Goal: Task Accomplishment & Management: Manage account settings

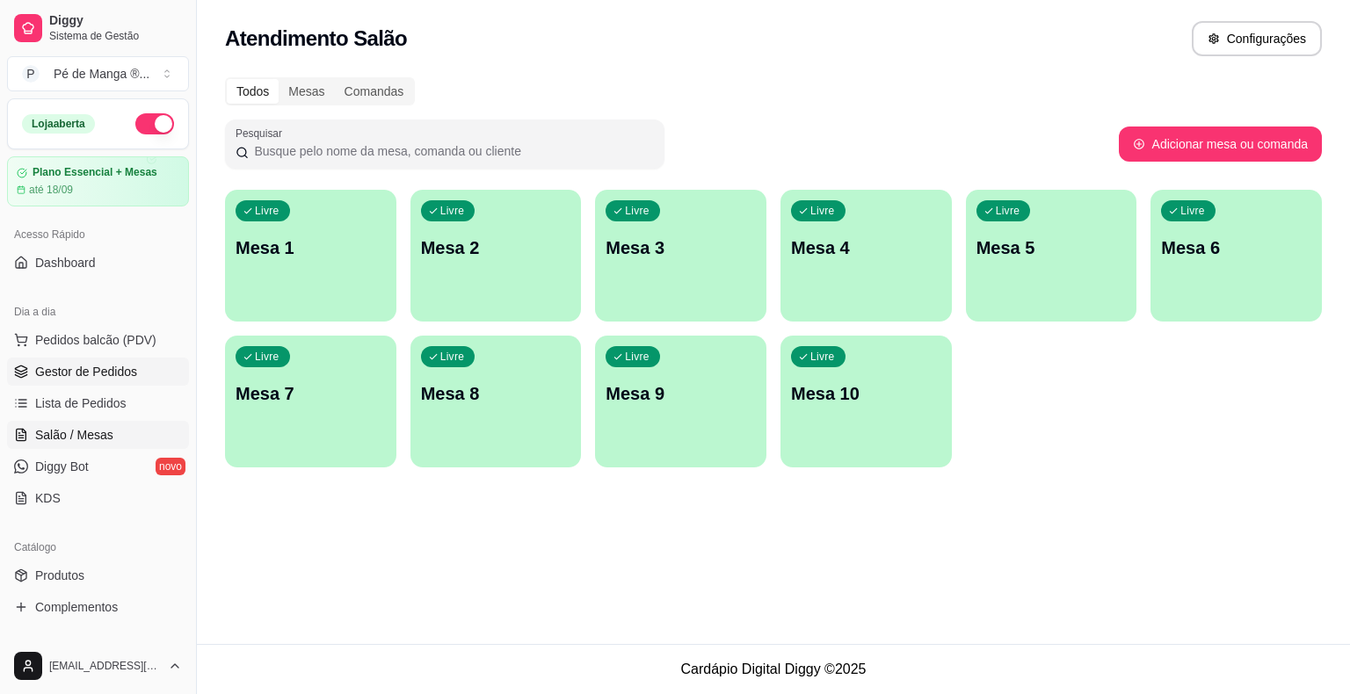
click at [96, 374] on span "Gestor de Pedidos" at bounding box center [86, 372] width 102 height 18
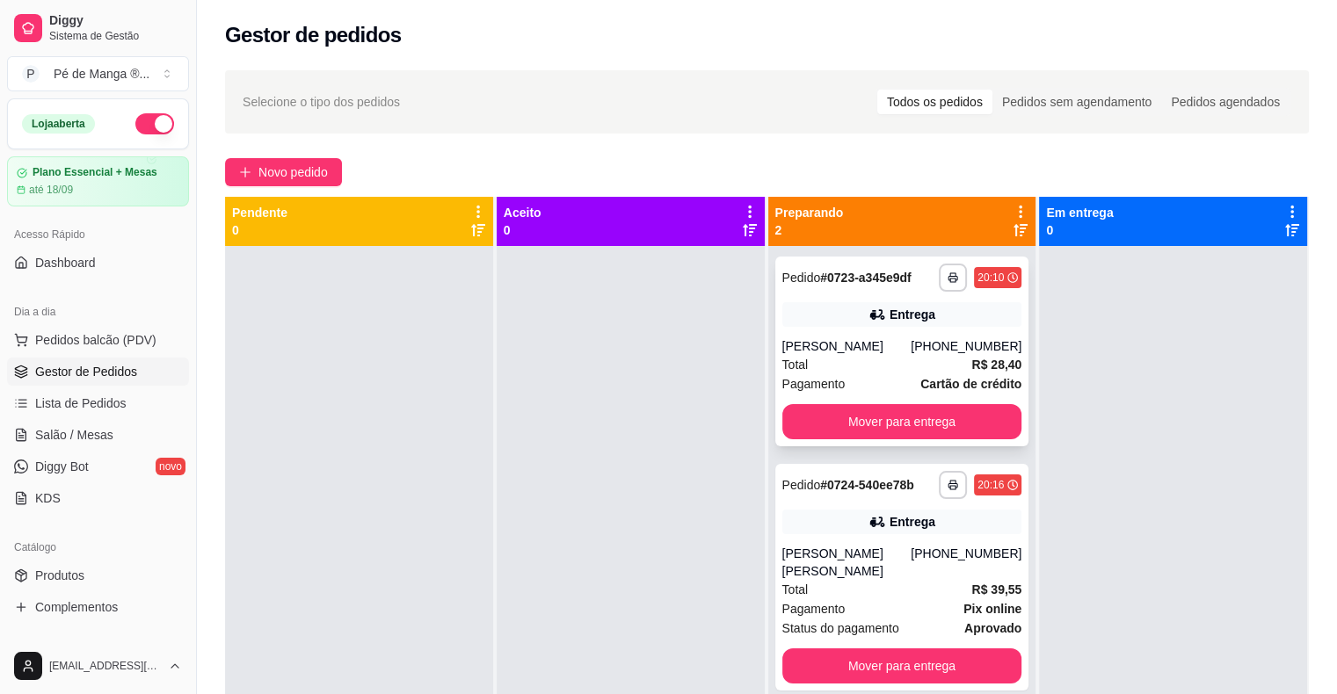
click at [839, 367] on div "Total R$ 28,40" at bounding box center [902, 364] width 240 height 19
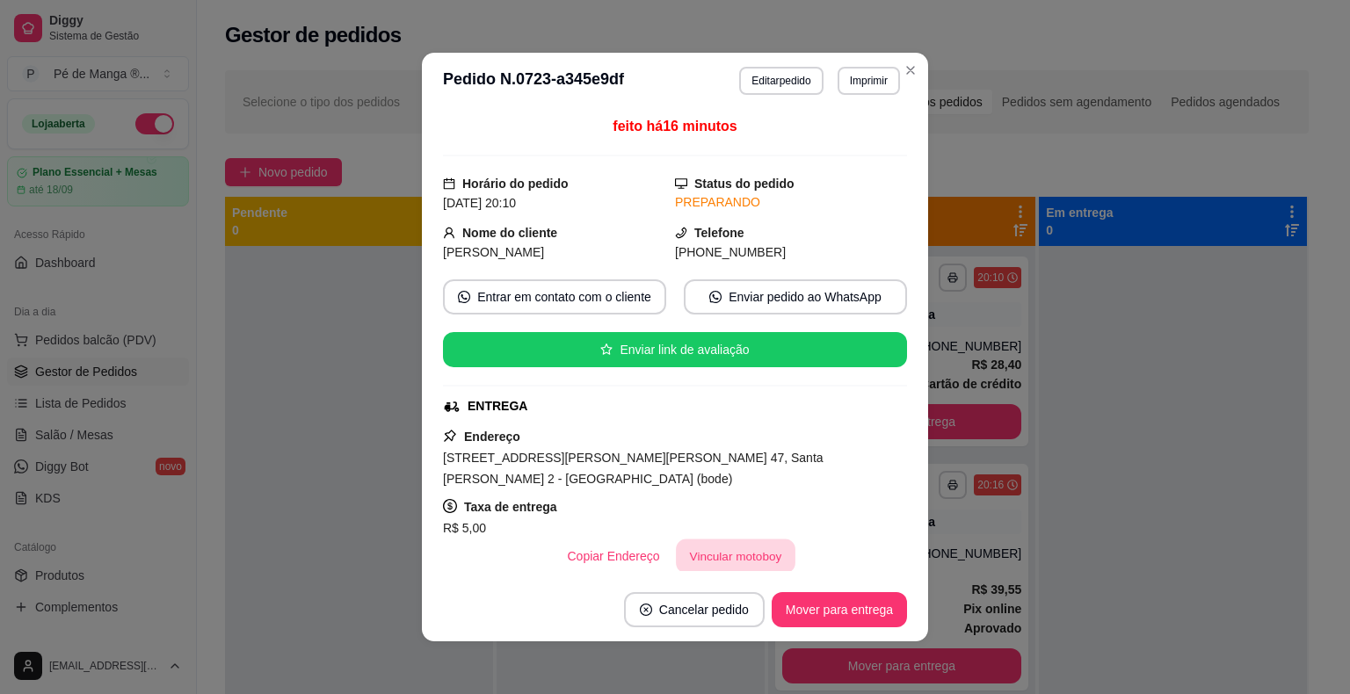
click at [732, 540] on button "Vincular motoboy" at bounding box center [736, 557] width 120 height 34
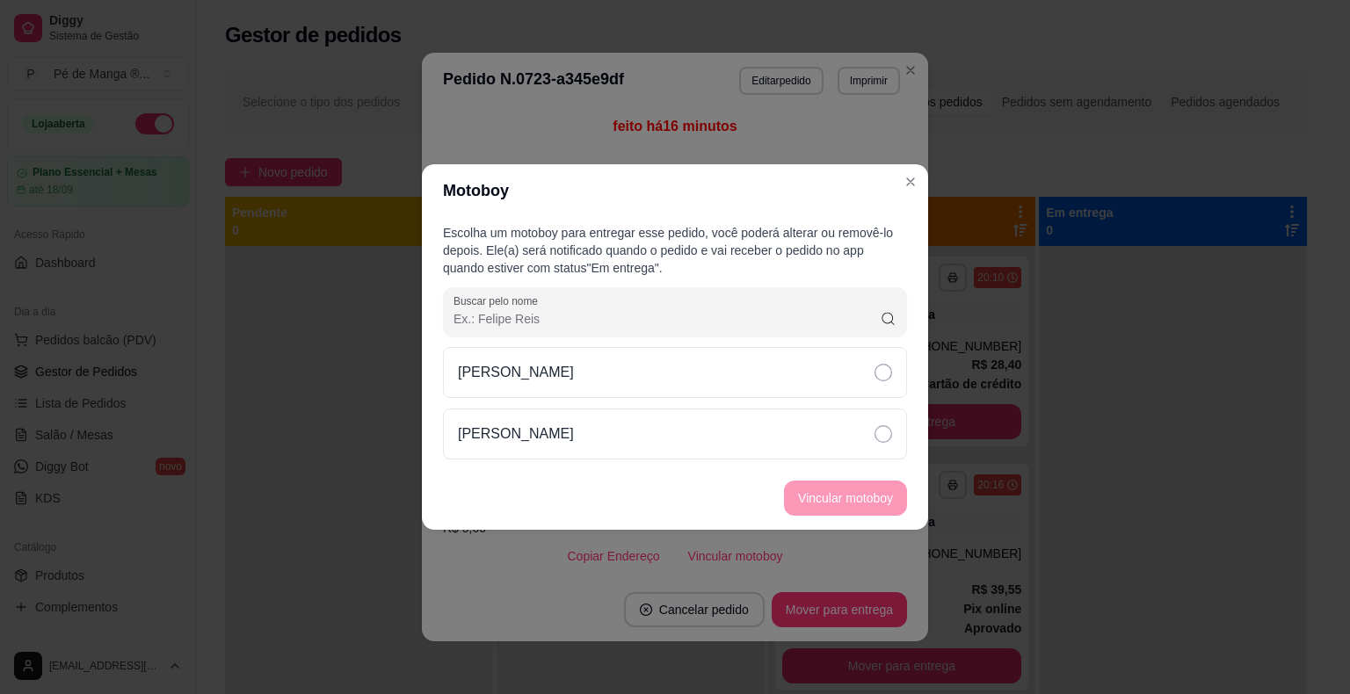
click at [731, 403] on div "[PERSON_NAME]" at bounding box center [675, 403] width 464 height 113
click at [770, 447] on div "[PERSON_NAME]" at bounding box center [675, 434] width 464 height 51
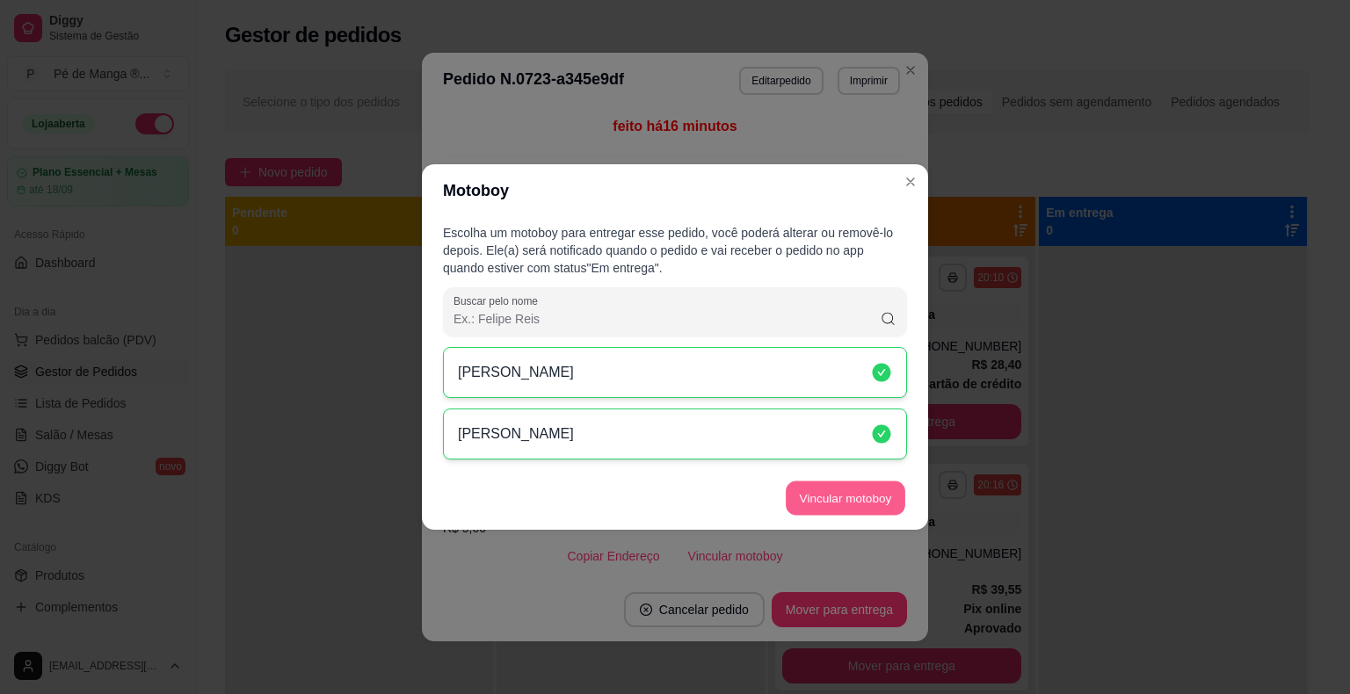
click at [837, 488] on button "Vincular motoboy" at bounding box center [846, 499] width 120 height 34
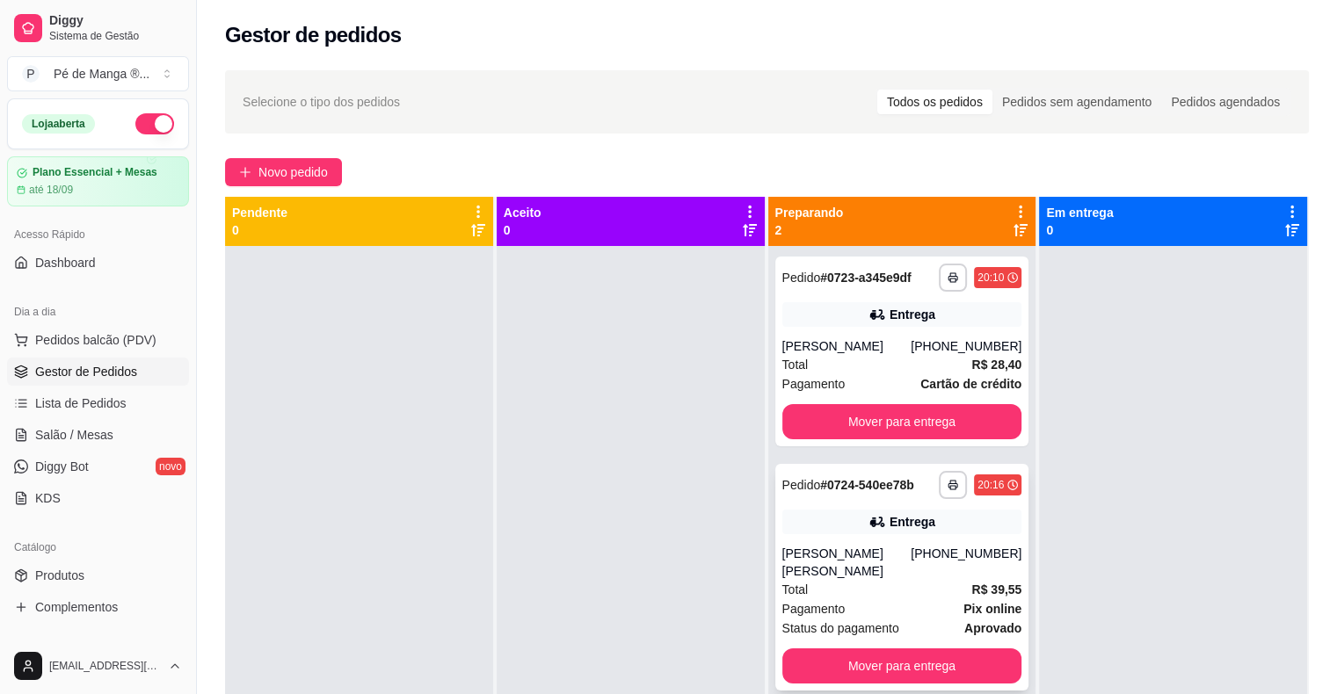
click at [912, 561] on div "[PERSON_NAME] [PERSON_NAME]" at bounding box center [846, 562] width 129 height 35
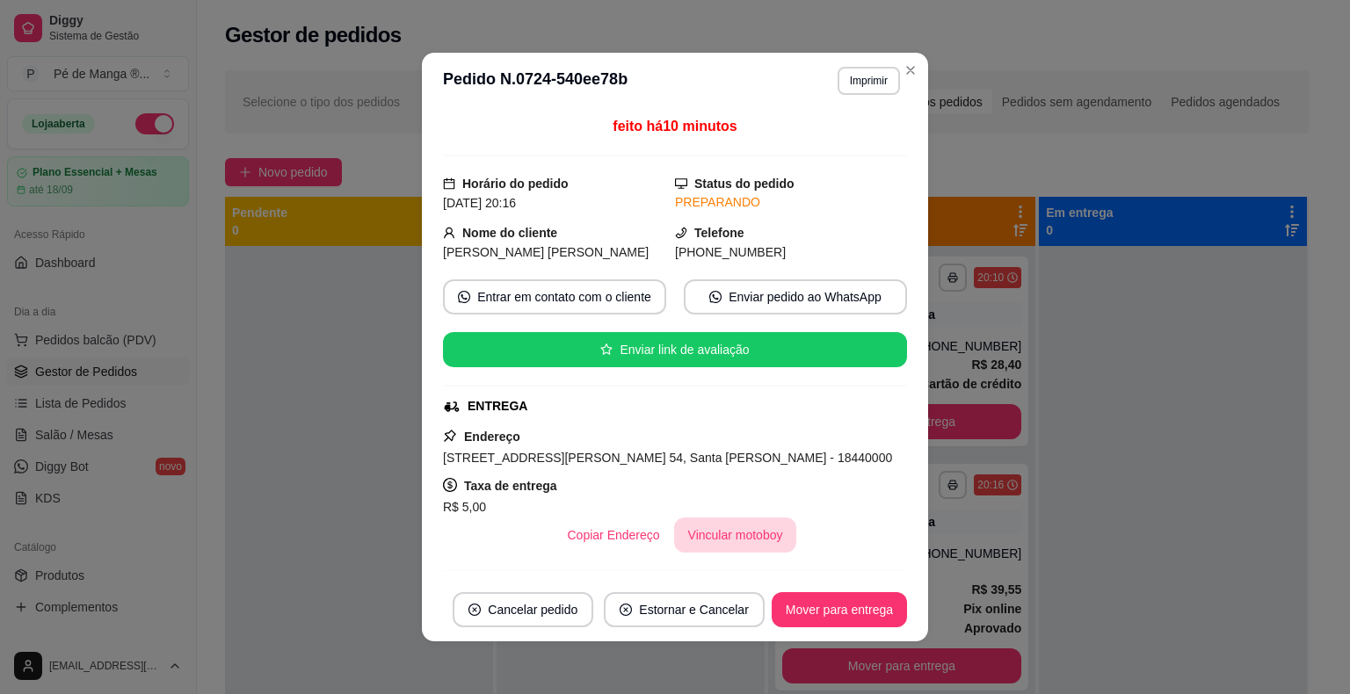
click at [723, 530] on button "Vincular motoboy" at bounding box center [735, 535] width 123 height 35
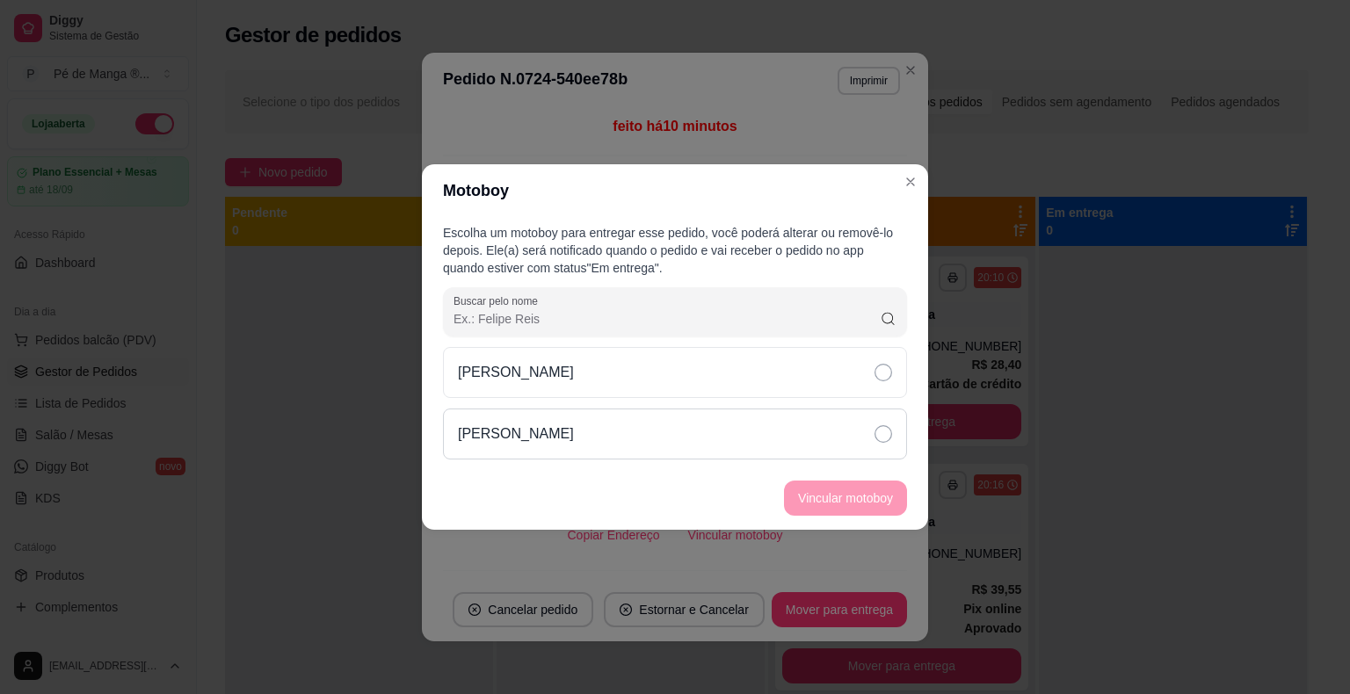
drag, startPoint x: 760, startPoint y: 462, endPoint x: 769, endPoint y: 457, distance: 9.8
click at [768, 458] on div "Escolha um motoboy para entregar esse pedido, você poderá alterar ou removê-lo …" at bounding box center [675, 342] width 506 height 250
click at [847, 447] on div "[PERSON_NAME]" at bounding box center [675, 434] width 464 height 51
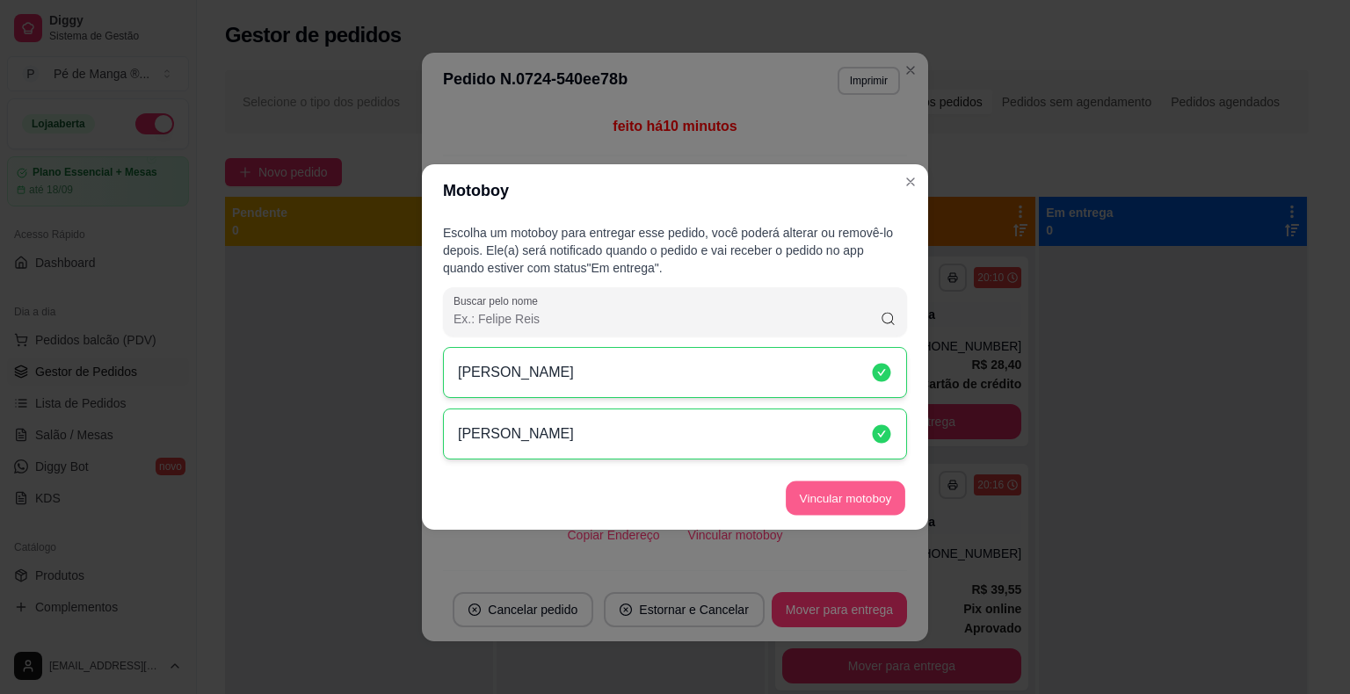
click at [847, 494] on button "Vincular motoboy" at bounding box center [846, 499] width 120 height 34
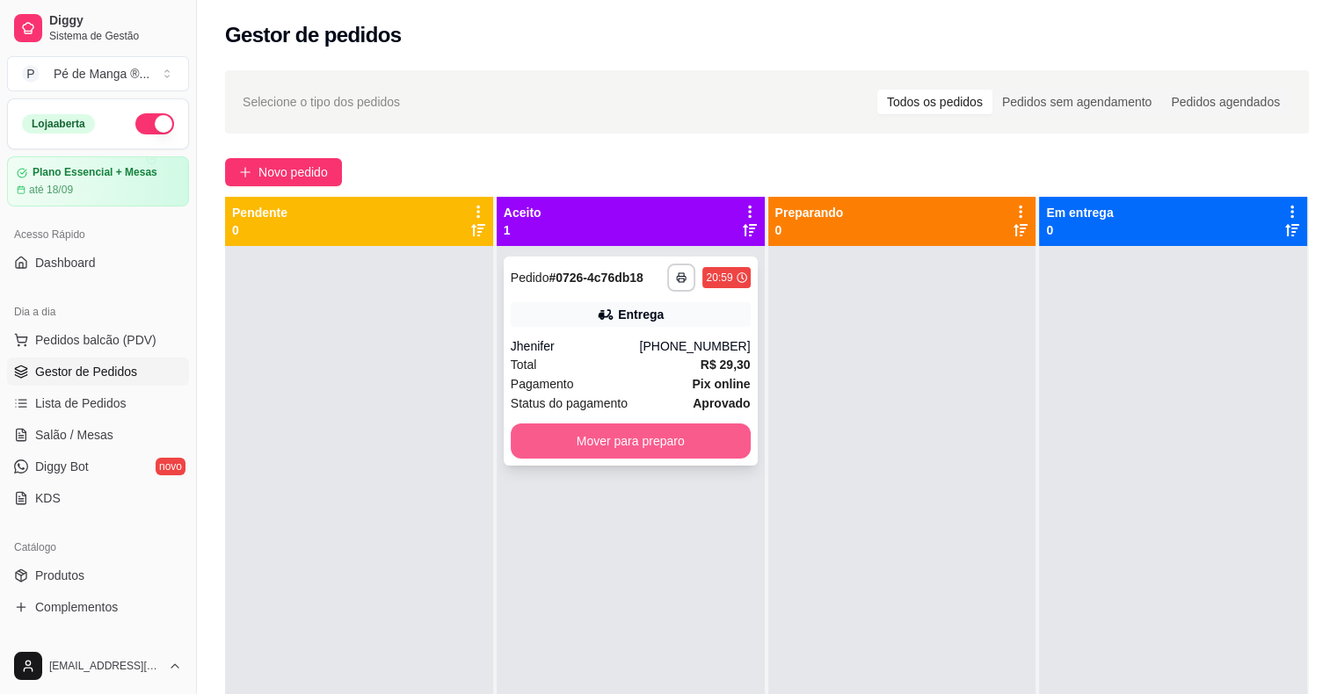
click at [562, 454] on button "Mover para preparo" at bounding box center [631, 441] width 240 height 35
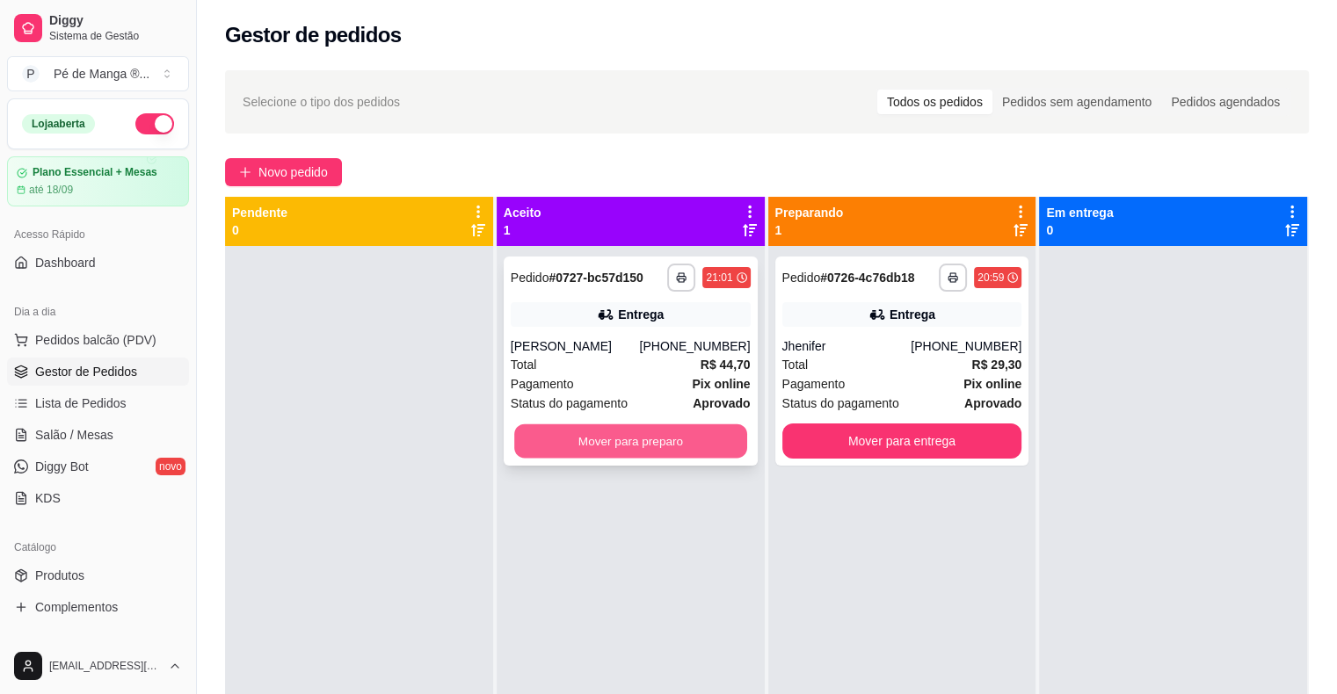
click at [665, 441] on button "Mover para preparo" at bounding box center [630, 442] width 233 height 34
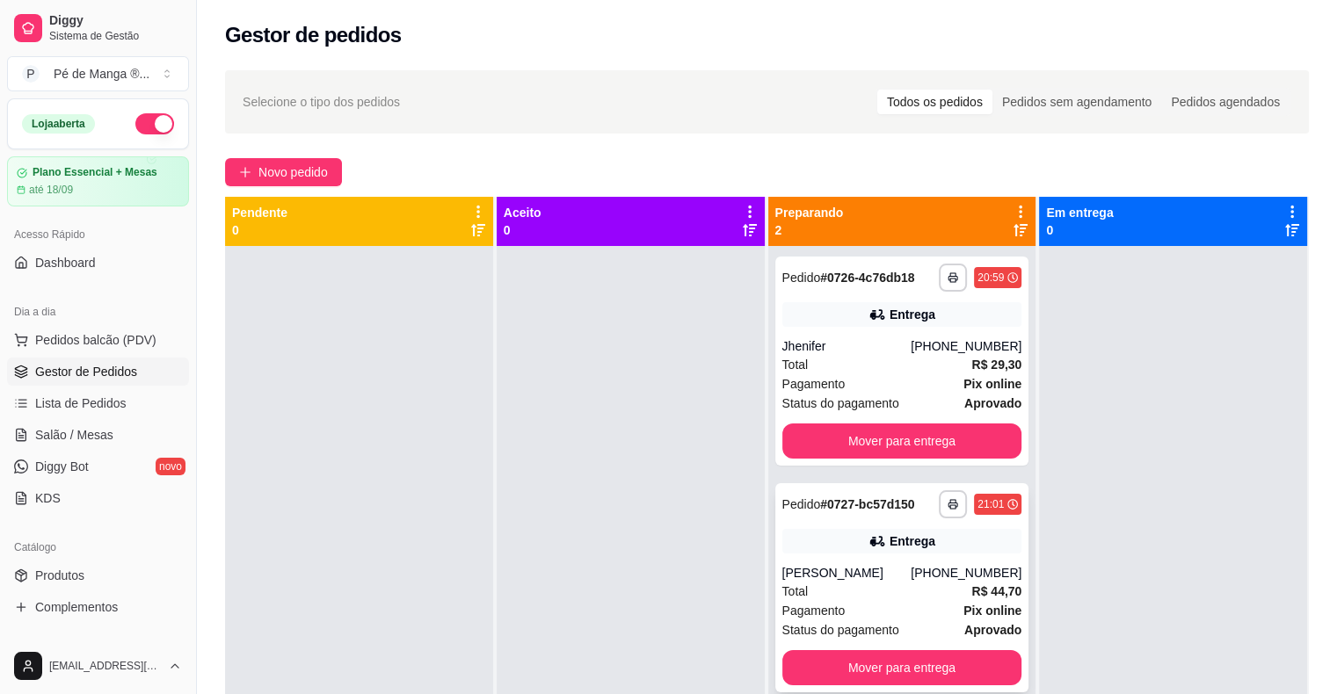
click at [937, 588] on div "Total R$ 44,70" at bounding box center [902, 591] width 240 height 19
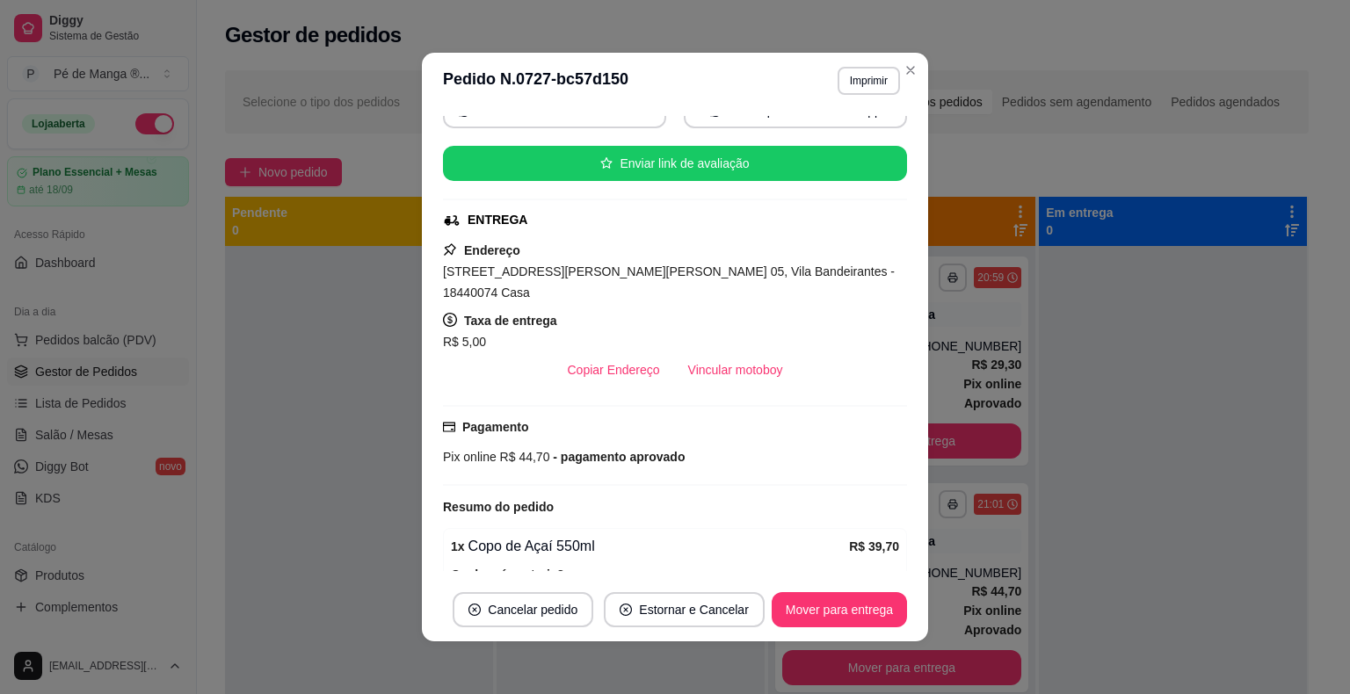
scroll to position [55, 0]
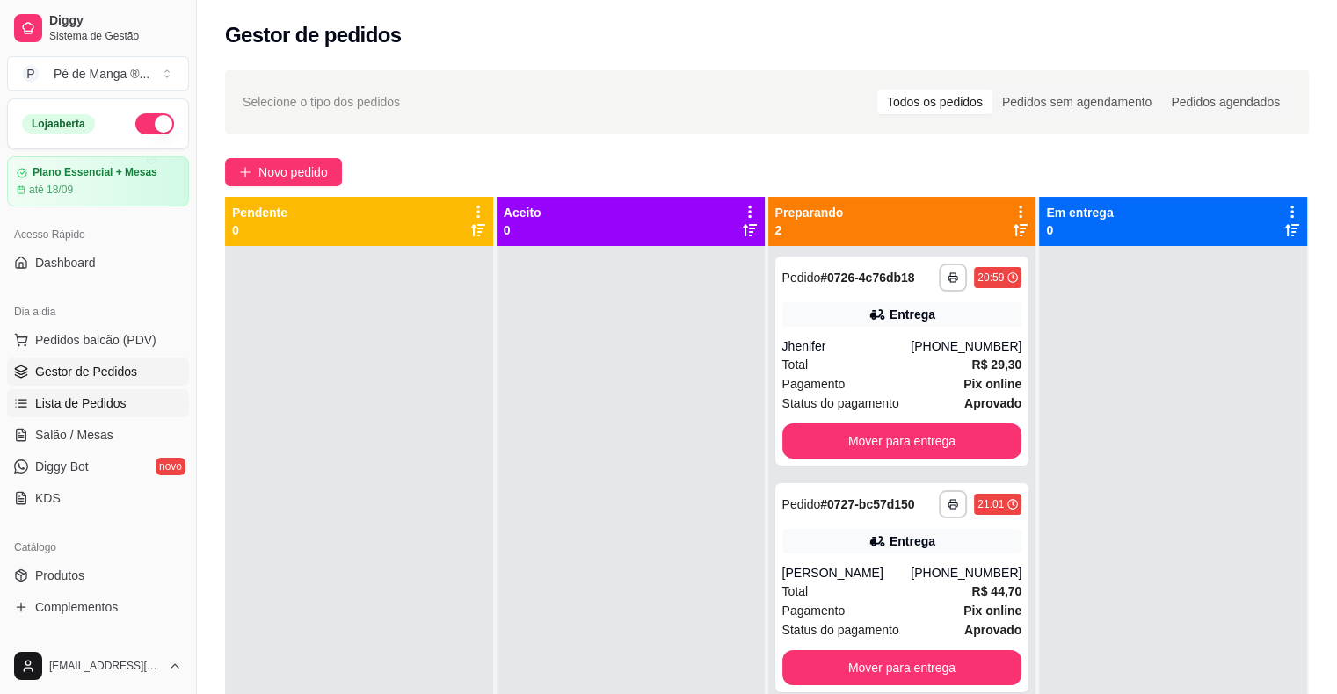
click at [105, 403] on span "Lista de Pedidos" at bounding box center [80, 404] width 91 height 18
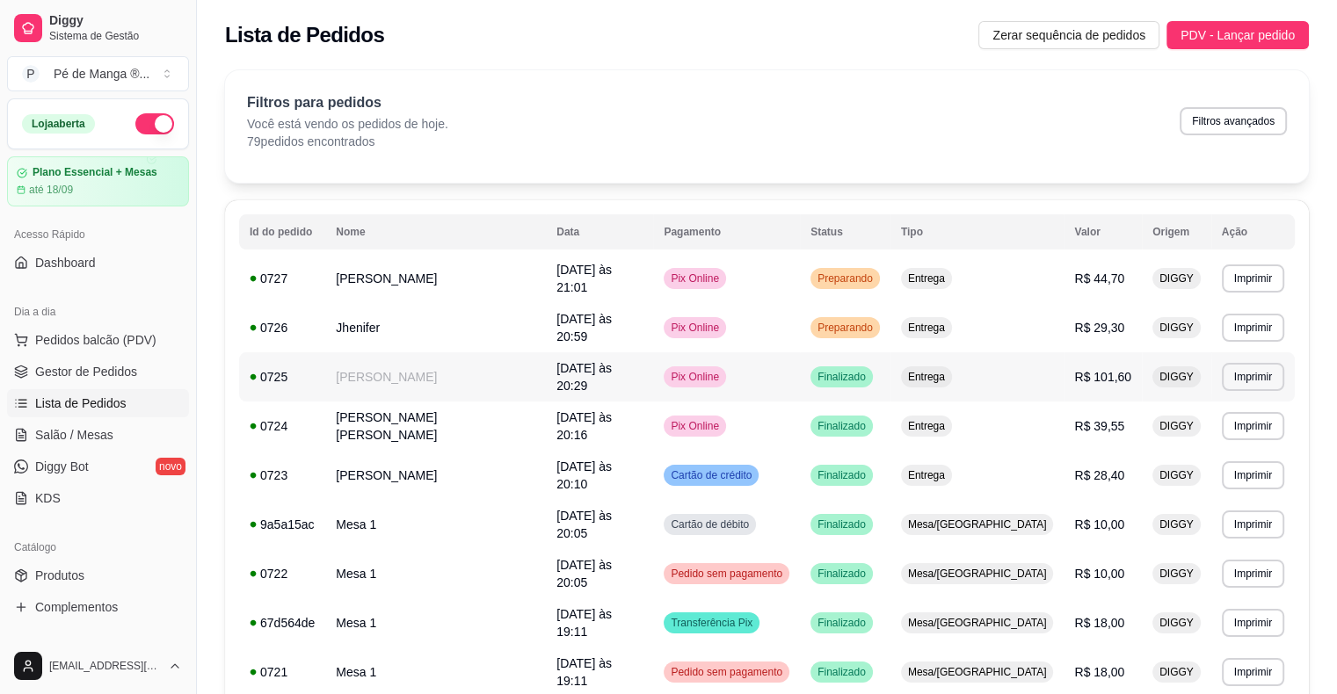
click at [642, 366] on td "[DATE] às 20:29" at bounding box center [599, 377] width 107 height 49
click at [133, 426] on link "Salão / Mesas" at bounding box center [98, 435] width 182 height 28
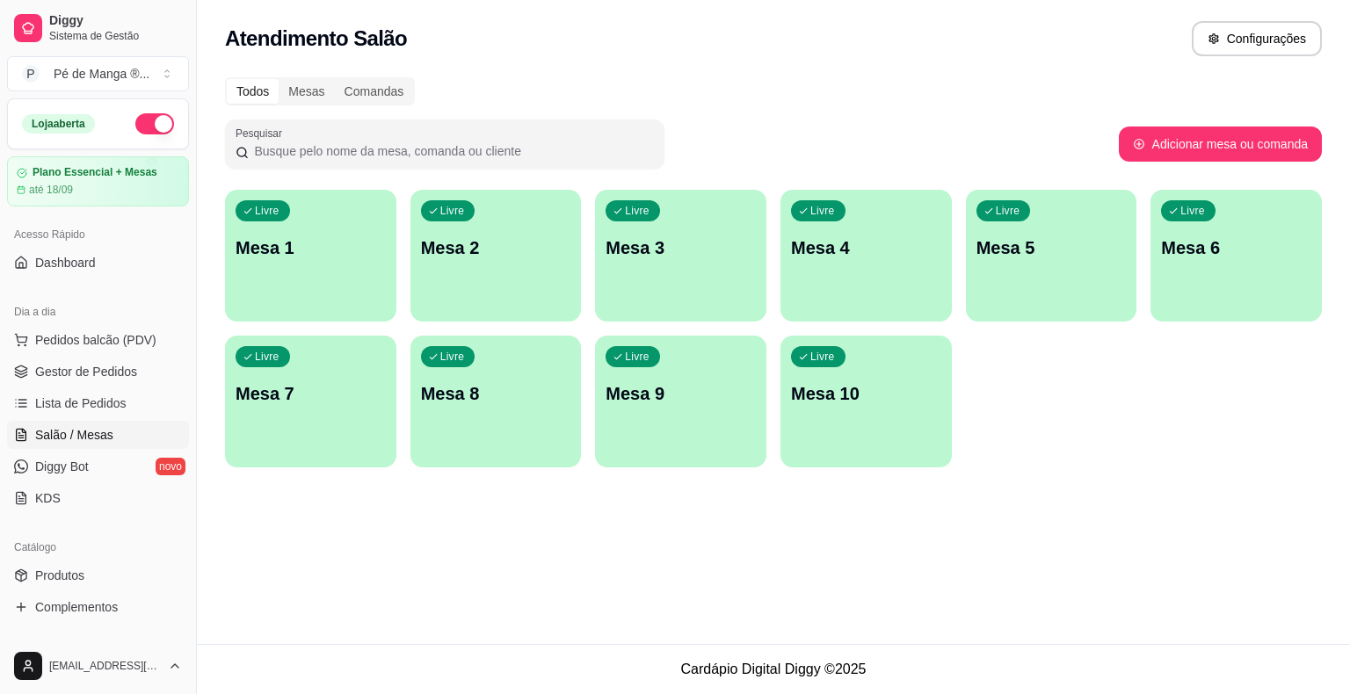
click at [329, 280] on div "Livre Mesa 1" at bounding box center [310, 245] width 171 height 111
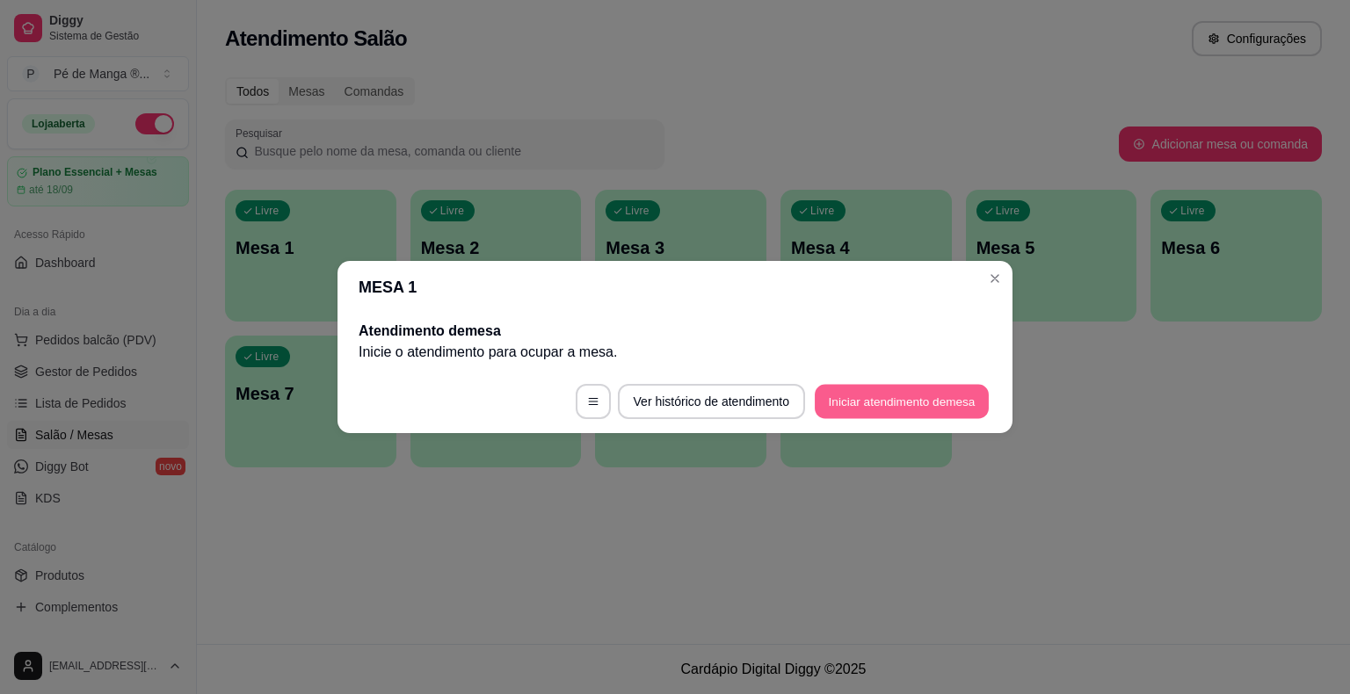
click at [879, 395] on button "Iniciar atendimento de mesa" at bounding box center [902, 402] width 174 height 34
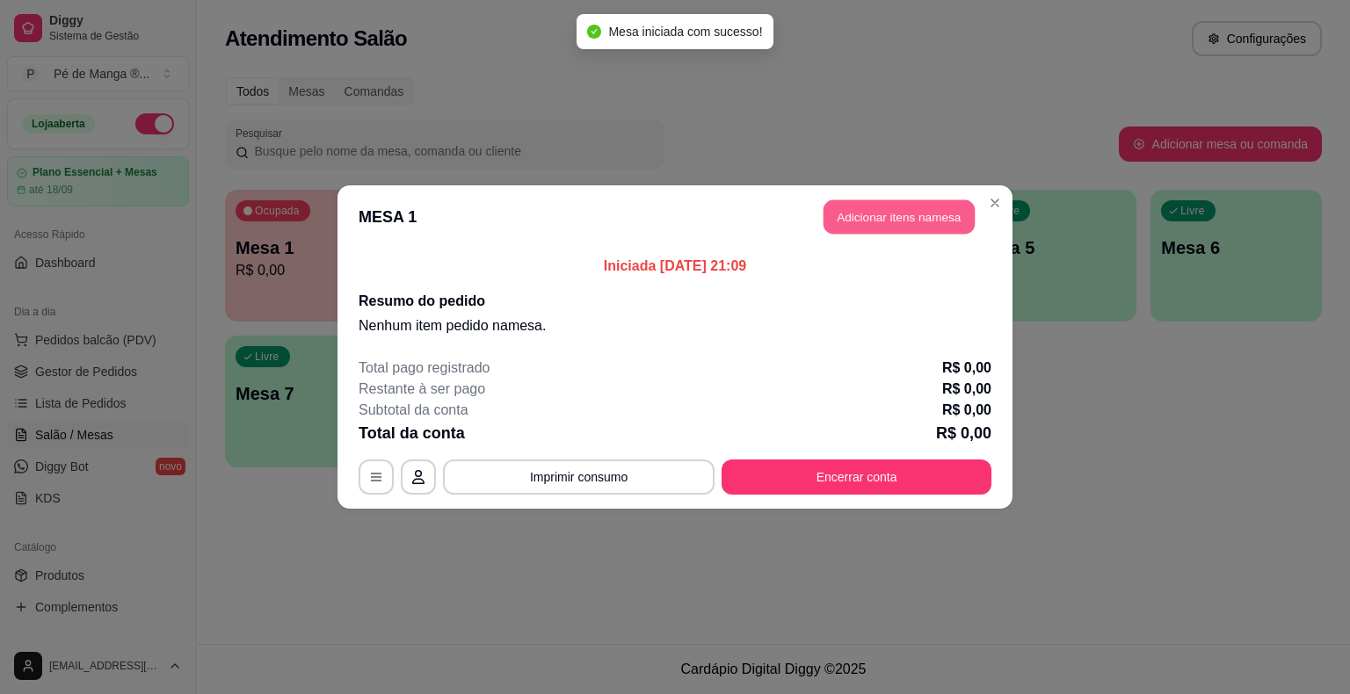
click at [941, 223] on button "Adicionar itens na mesa" at bounding box center [899, 217] width 151 height 34
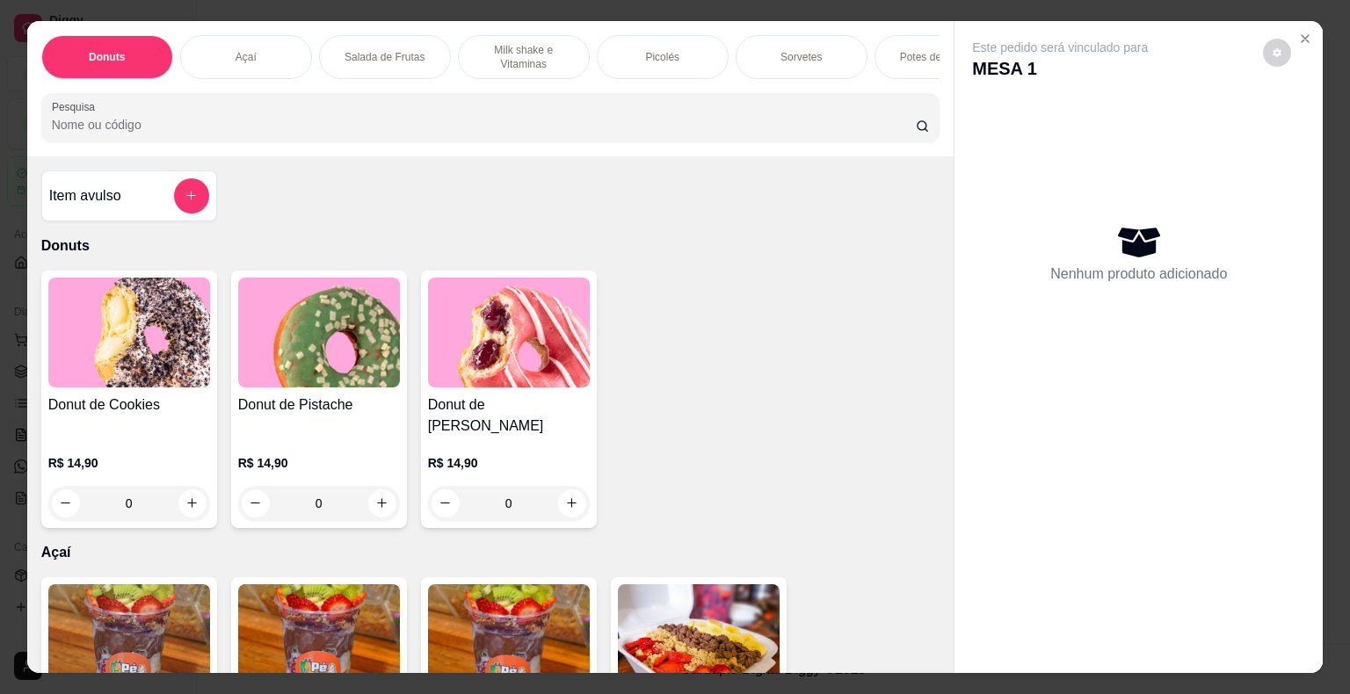
click at [687, 55] on div "Picolés" at bounding box center [663, 57] width 132 height 44
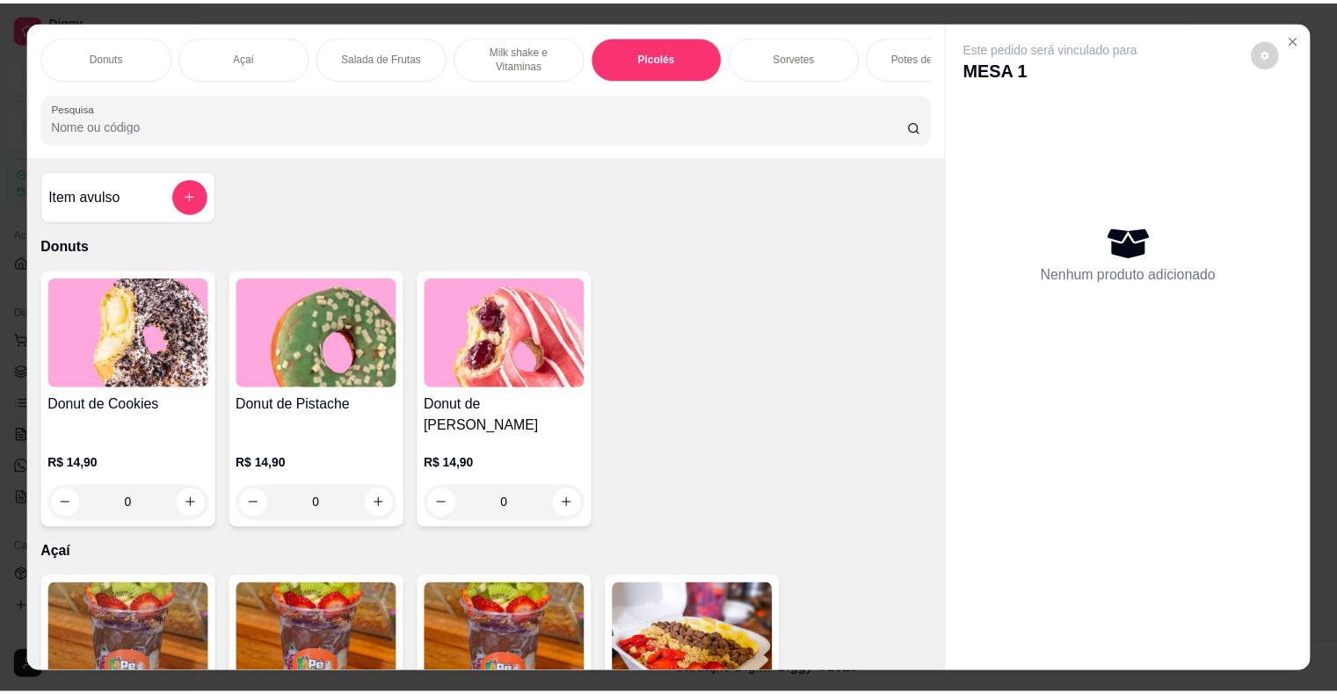
scroll to position [42, 0]
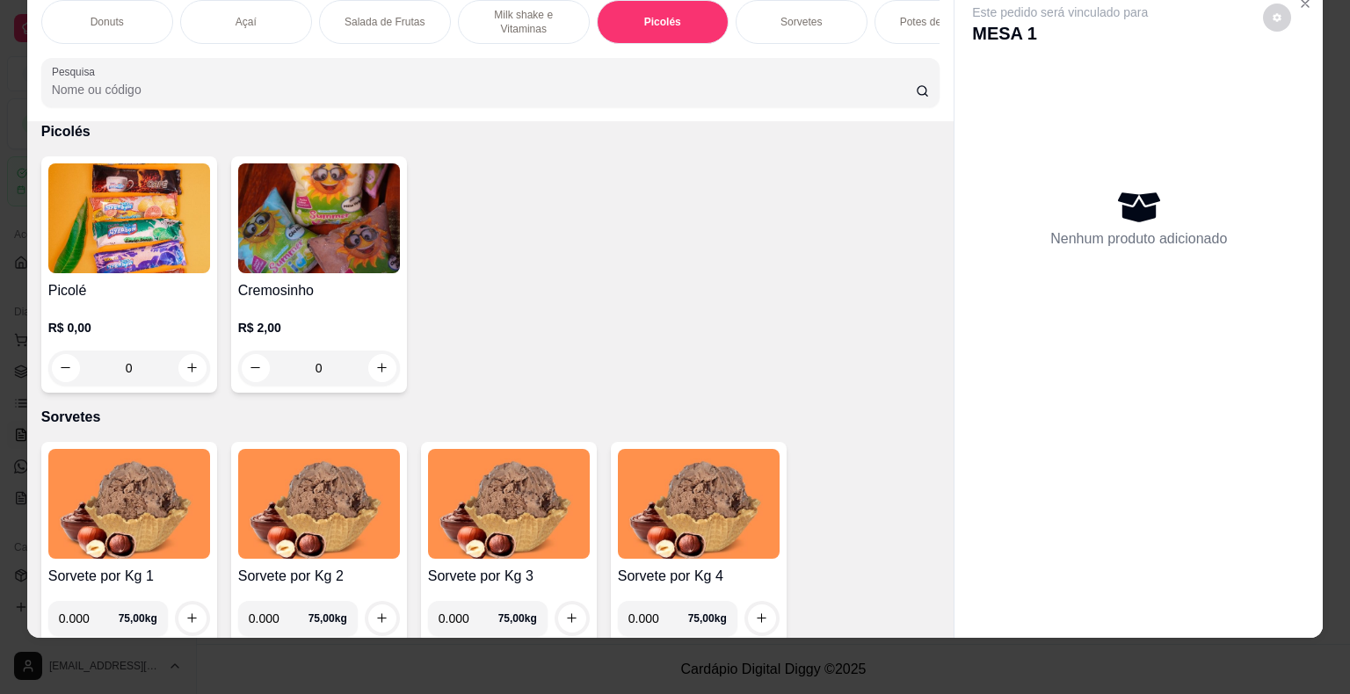
click at [116, 281] on h4 "Picolé" at bounding box center [129, 290] width 162 height 21
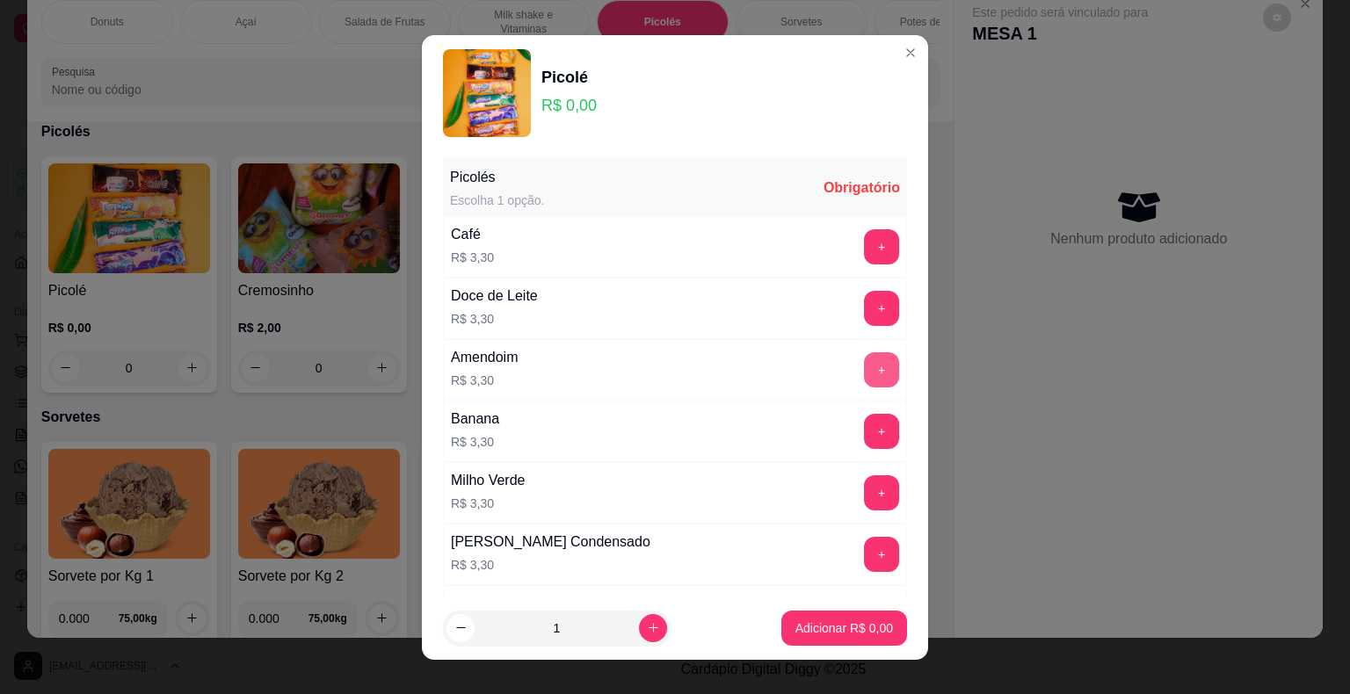
click at [864, 367] on button "+" at bounding box center [881, 370] width 35 height 35
click at [865, 367] on button "+" at bounding box center [882, 370] width 34 height 34
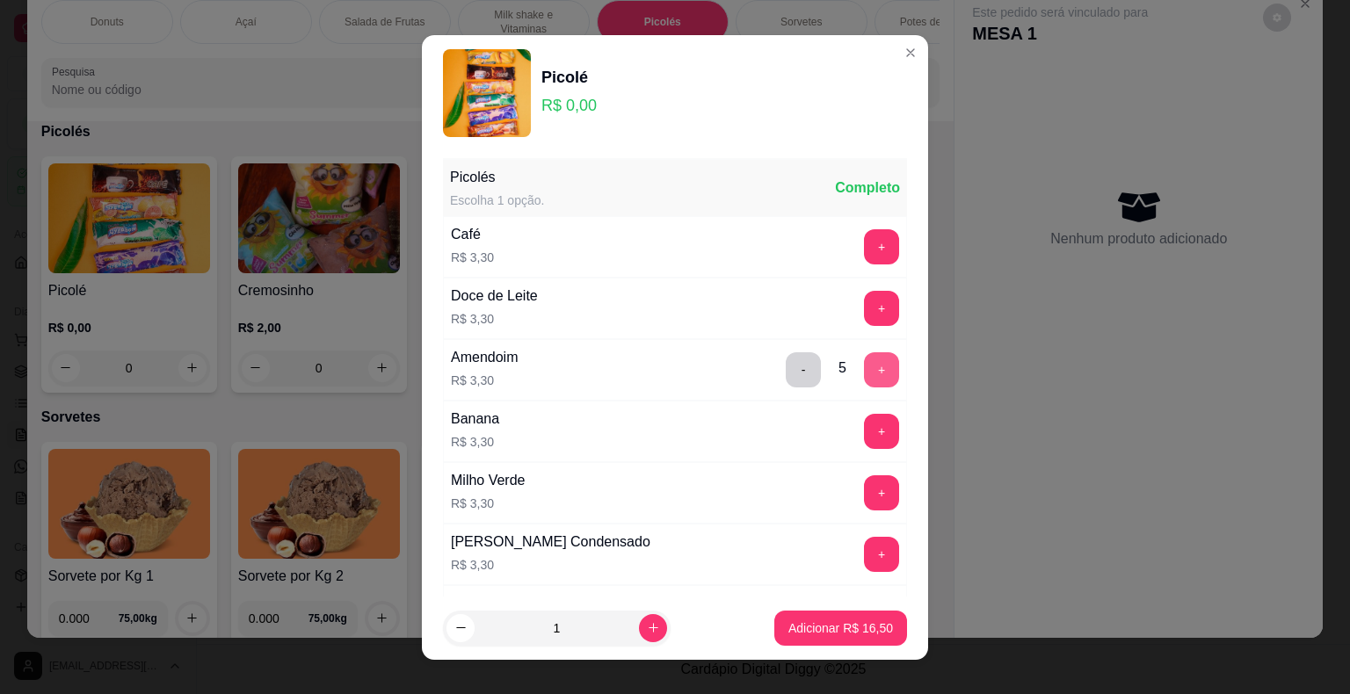
click at [864, 367] on button "+" at bounding box center [881, 370] width 35 height 35
click at [865, 629] on p "Adicionar R$ 19,80" at bounding box center [841, 629] width 105 height 18
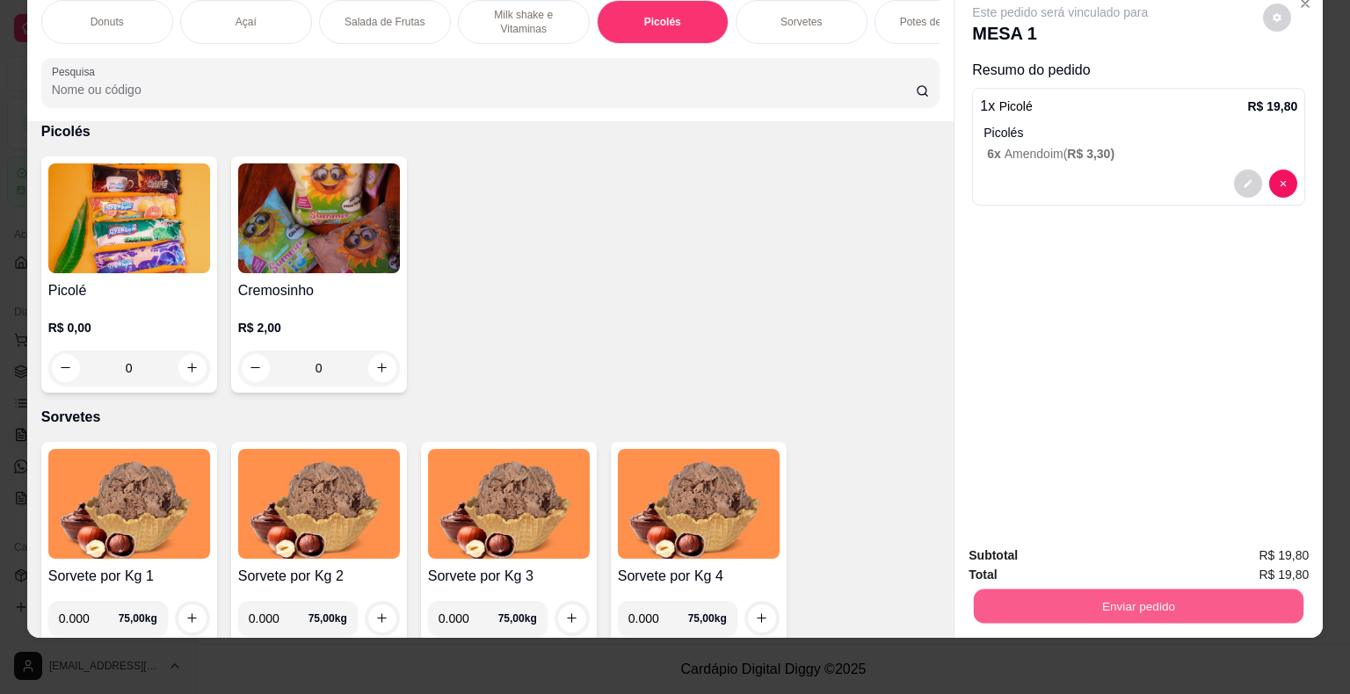
click at [1056, 606] on button "Enviar pedido" at bounding box center [1139, 607] width 330 height 34
click at [1044, 537] on button "Não registrar e enviar pedido" at bounding box center [1080, 550] width 183 height 33
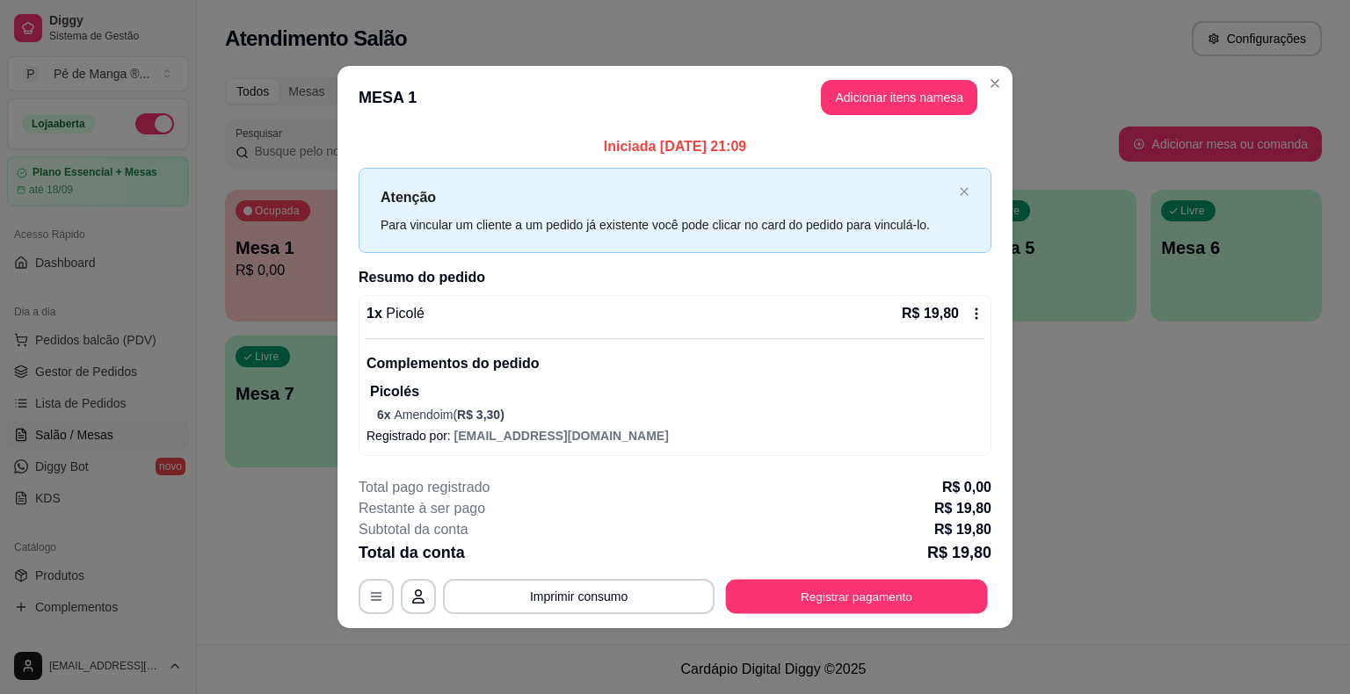
click at [815, 602] on button "Registrar pagamento" at bounding box center [857, 597] width 262 height 34
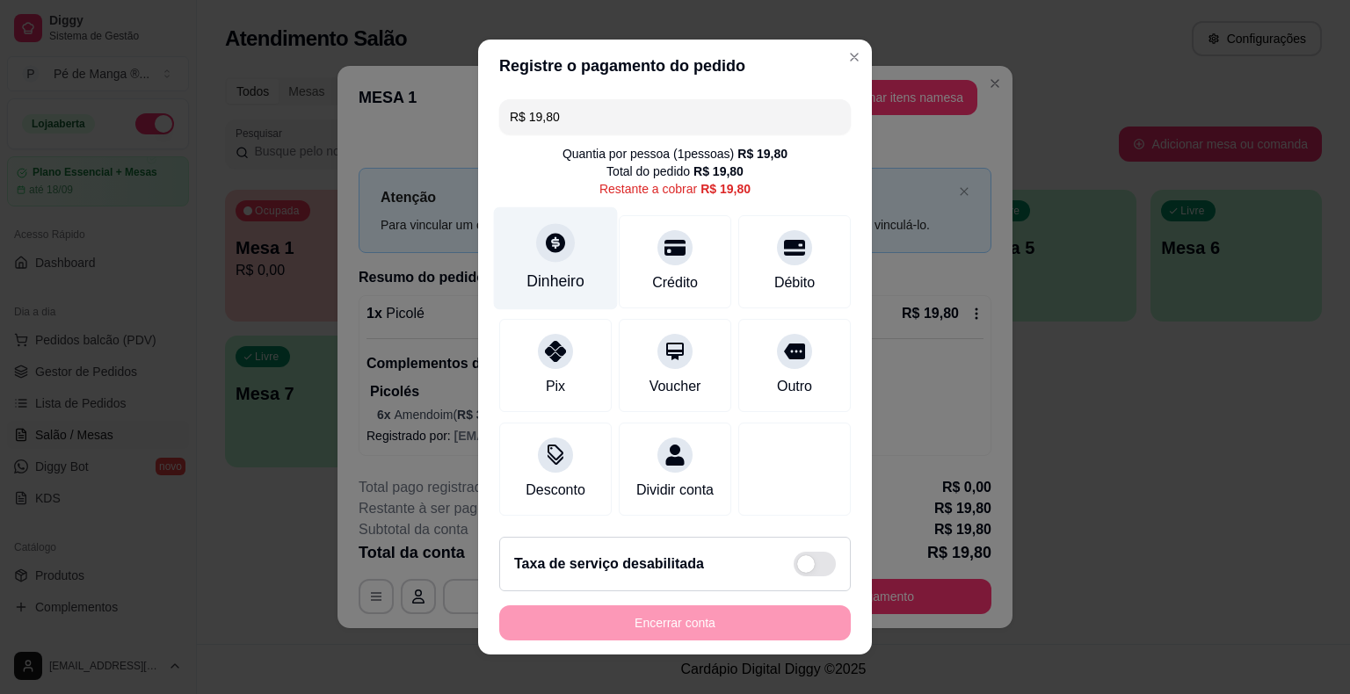
click at [549, 296] on div "Dinheiro" at bounding box center [556, 258] width 124 height 103
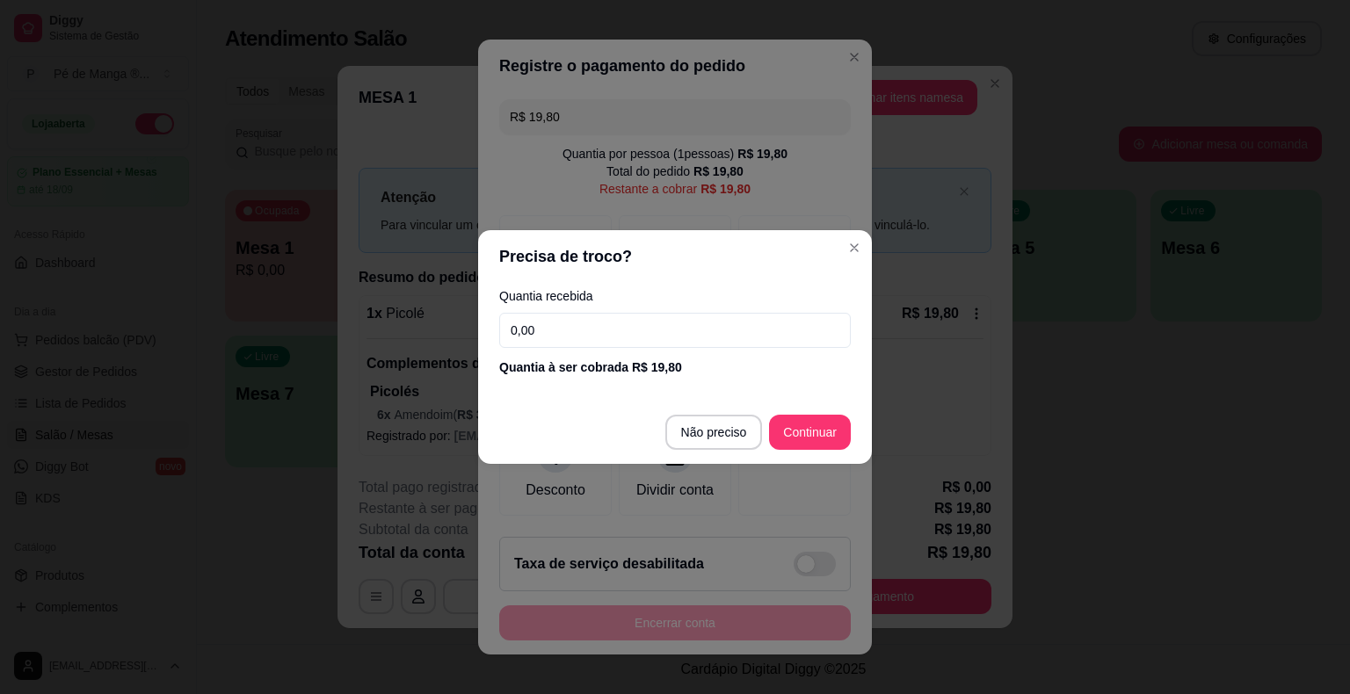
click at [618, 331] on input "0,00" at bounding box center [675, 330] width 352 height 35
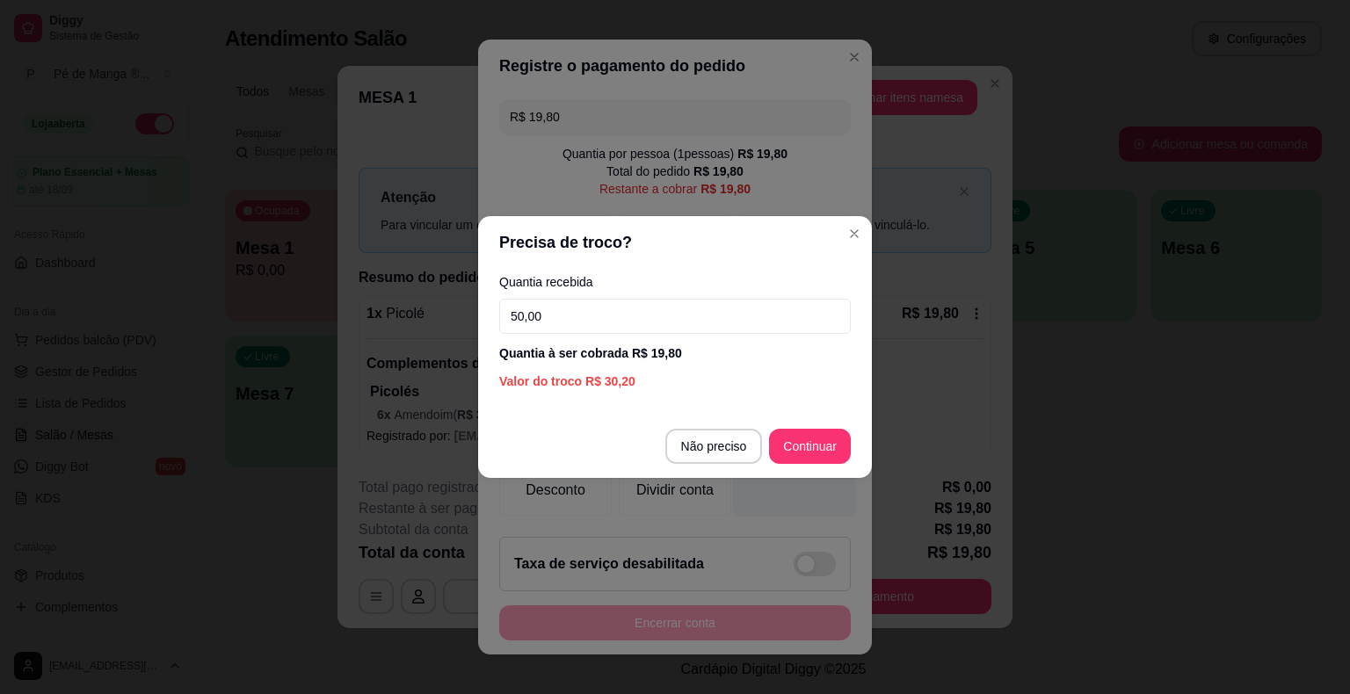
type input "50,00"
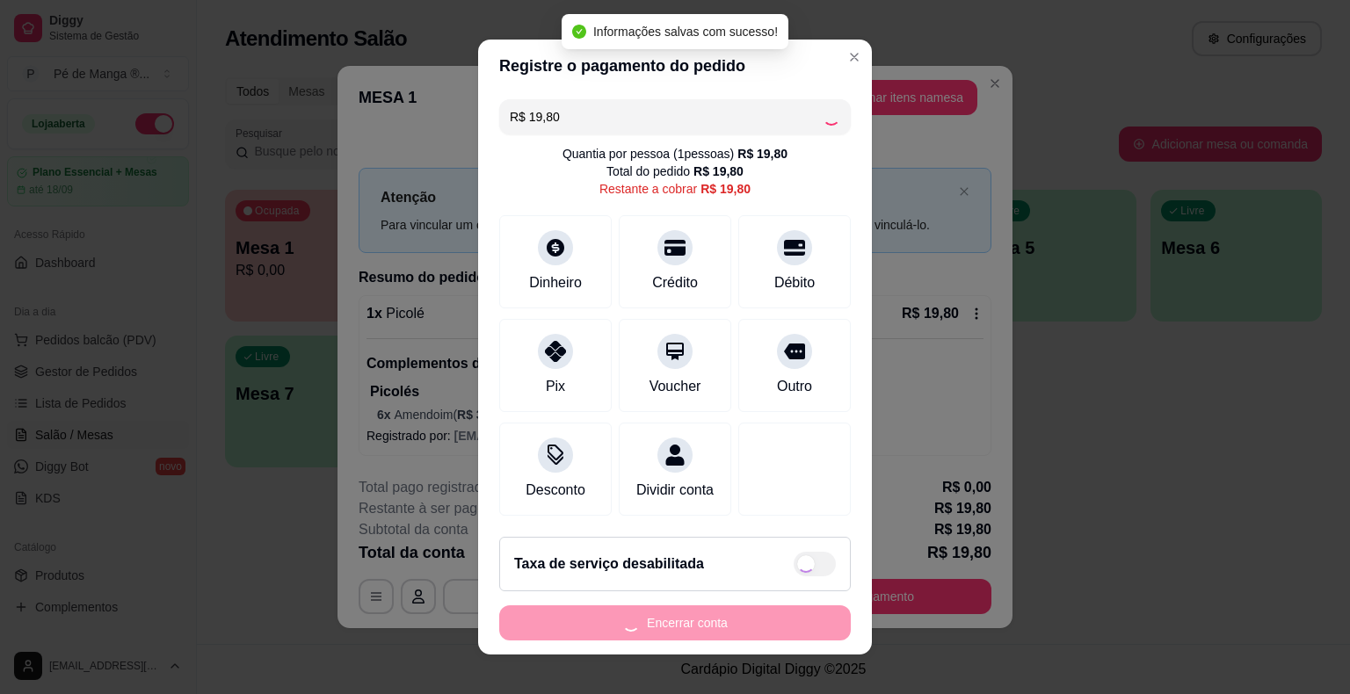
type input "R$ 0,00"
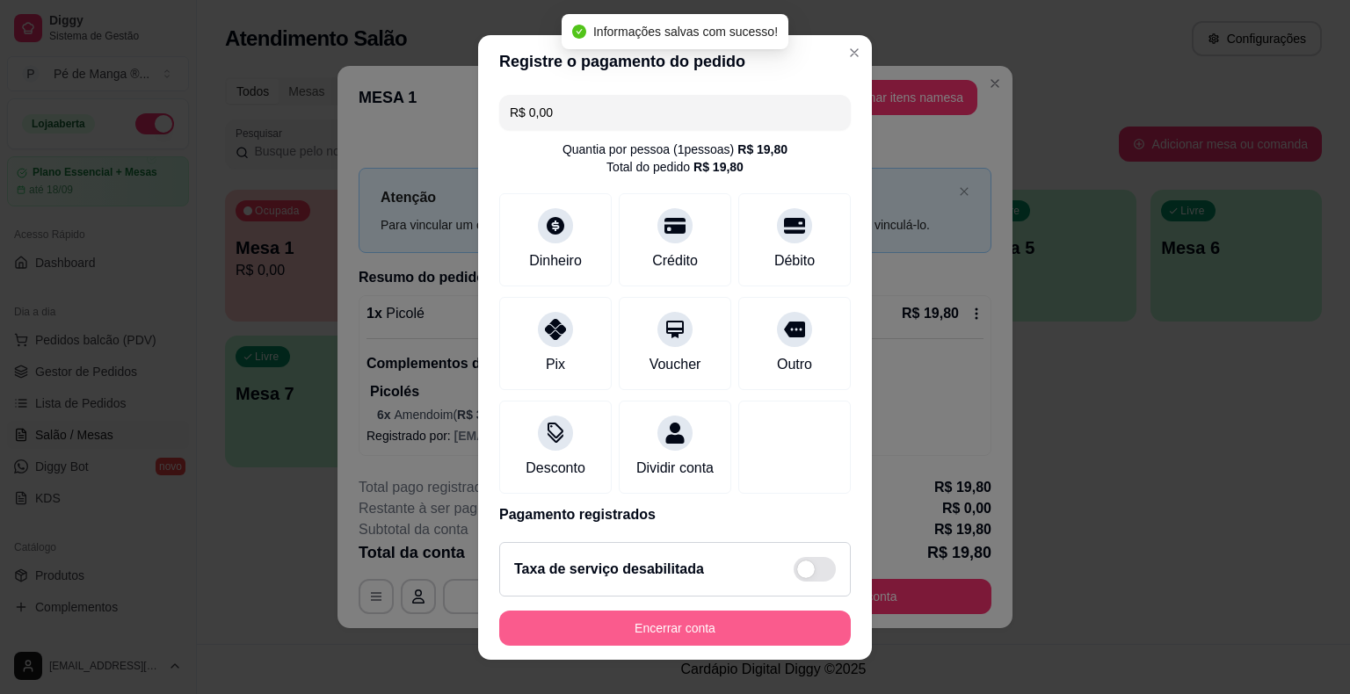
click at [766, 624] on button "Encerrar conta" at bounding box center [675, 628] width 352 height 35
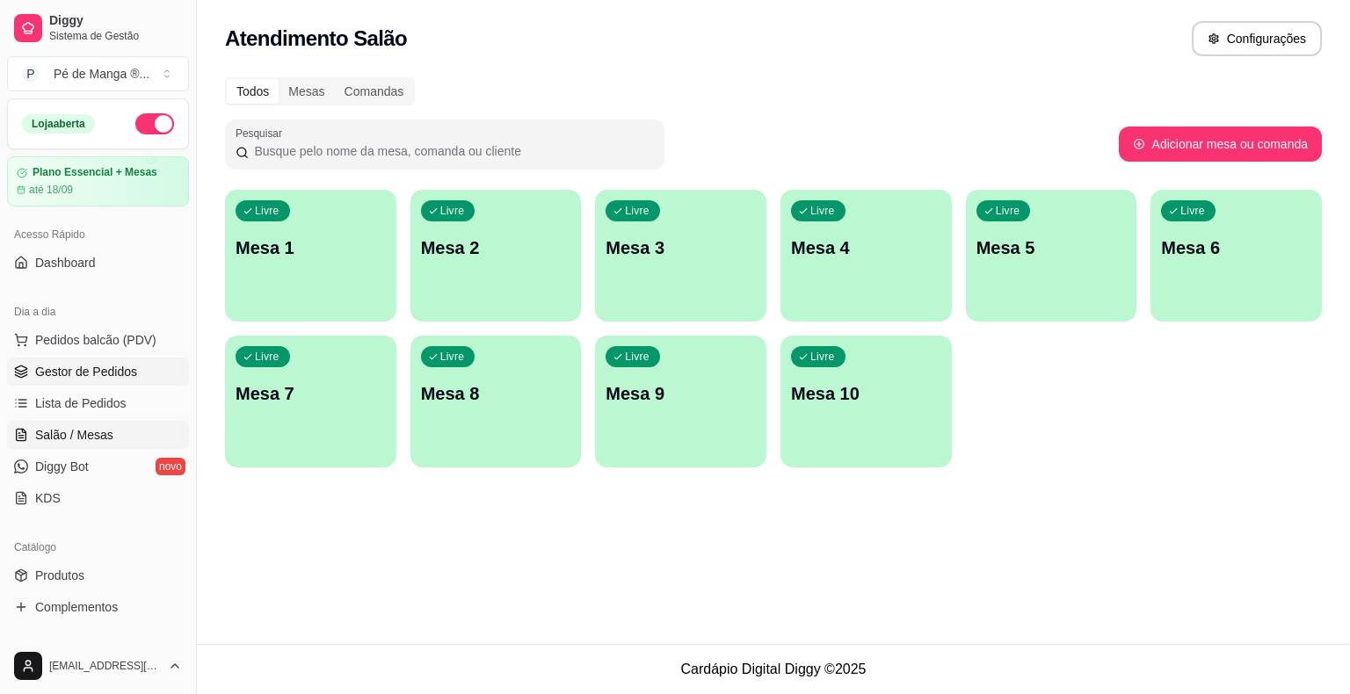
click at [72, 367] on span "Gestor de Pedidos" at bounding box center [86, 372] width 102 height 18
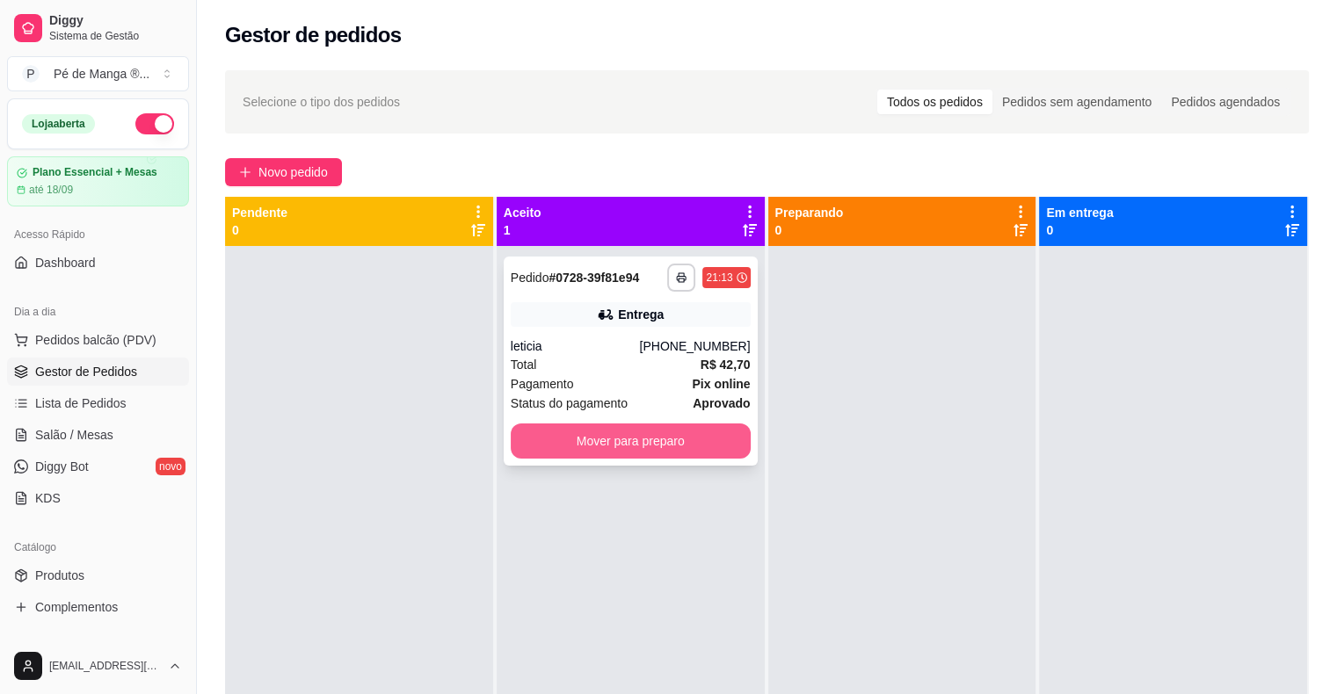
click at [716, 439] on button "Mover para preparo" at bounding box center [631, 441] width 240 height 35
